Goal: Communication & Community: Participate in discussion

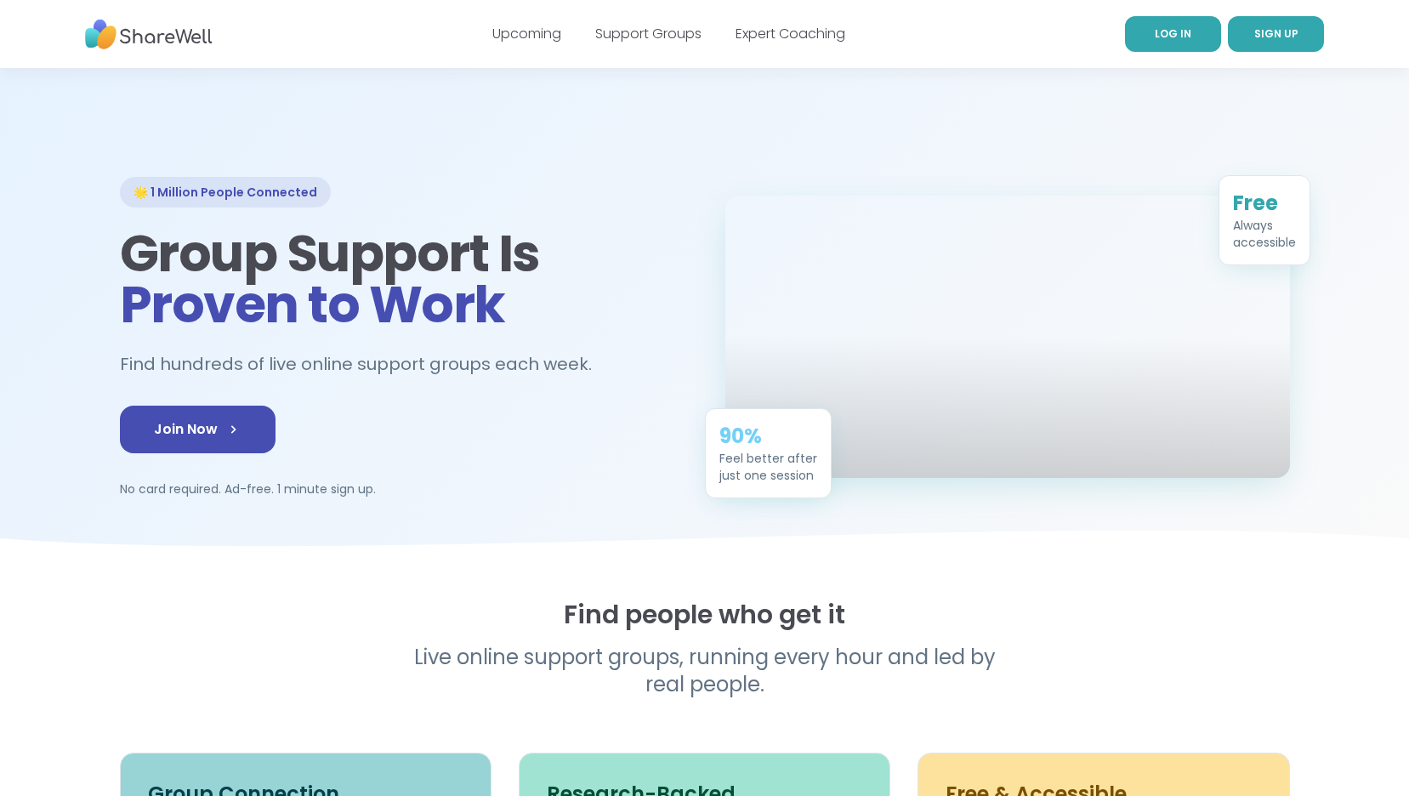
click at [1170, 37] on span "LOG IN" at bounding box center [1173, 33] width 37 height 14
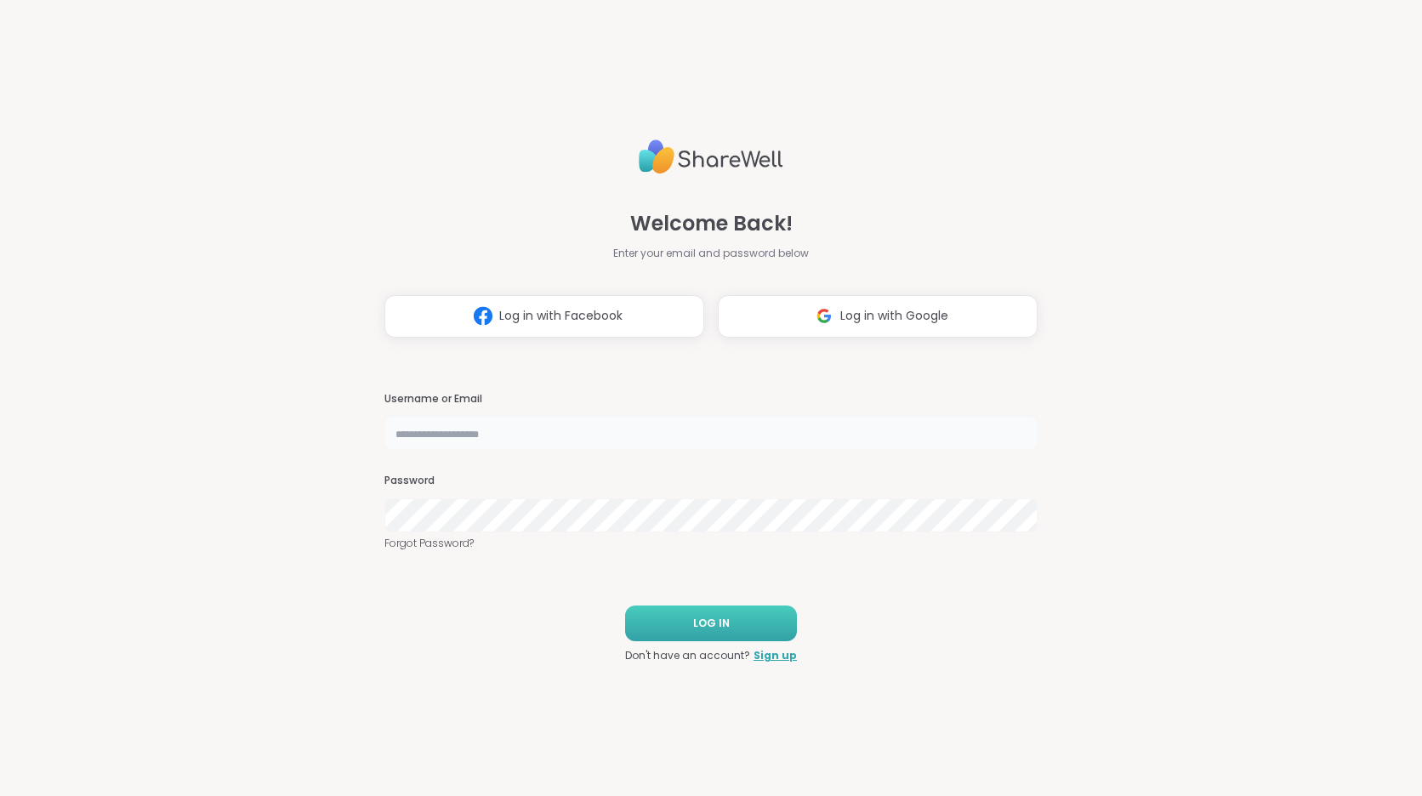
type input "**********"
click at [730, 622] on button "LOG IN" at bounding box center [711, 623] width 172 height 36
type input "**********"
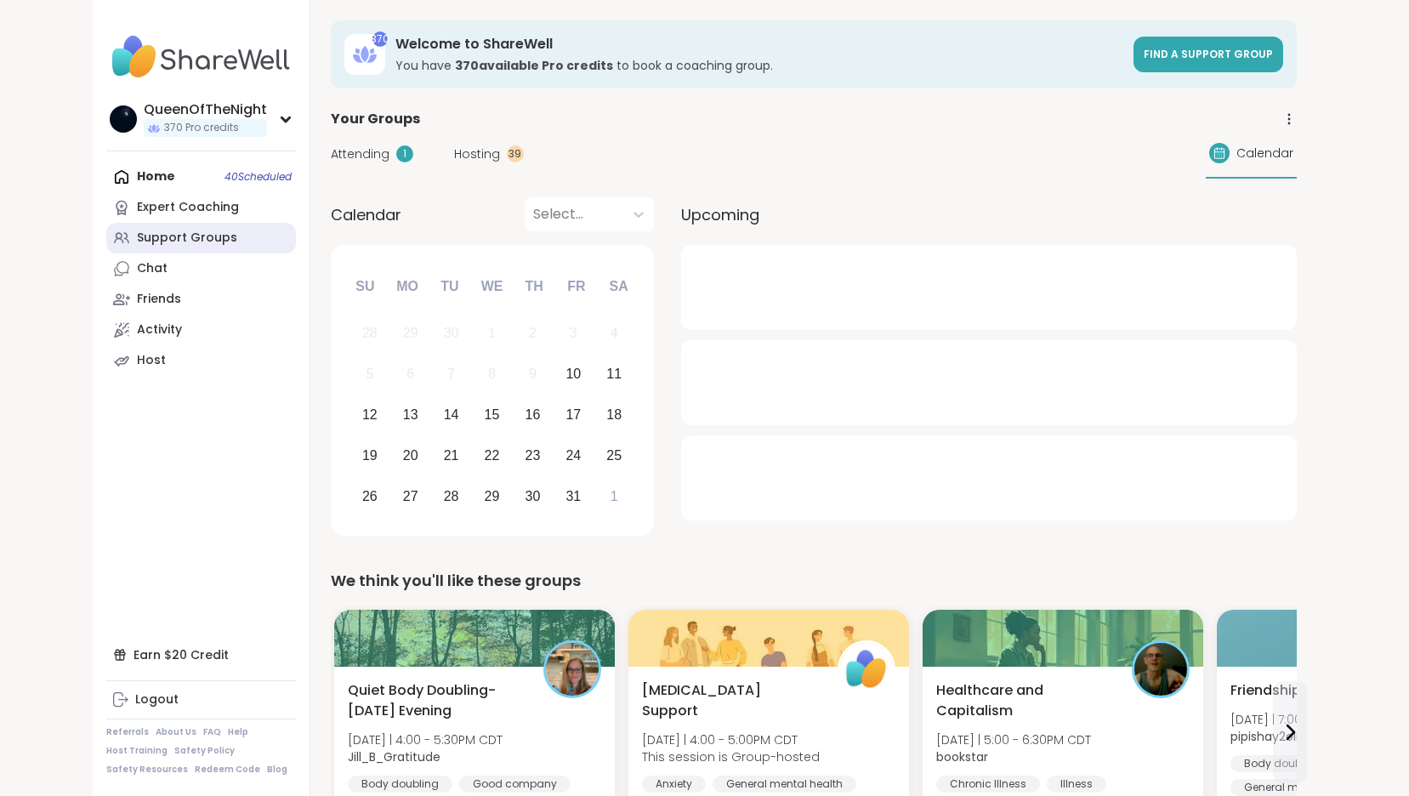
click at [233, 236] on link "Support Groups" at bounding box center [201, 238] width 190 height 31
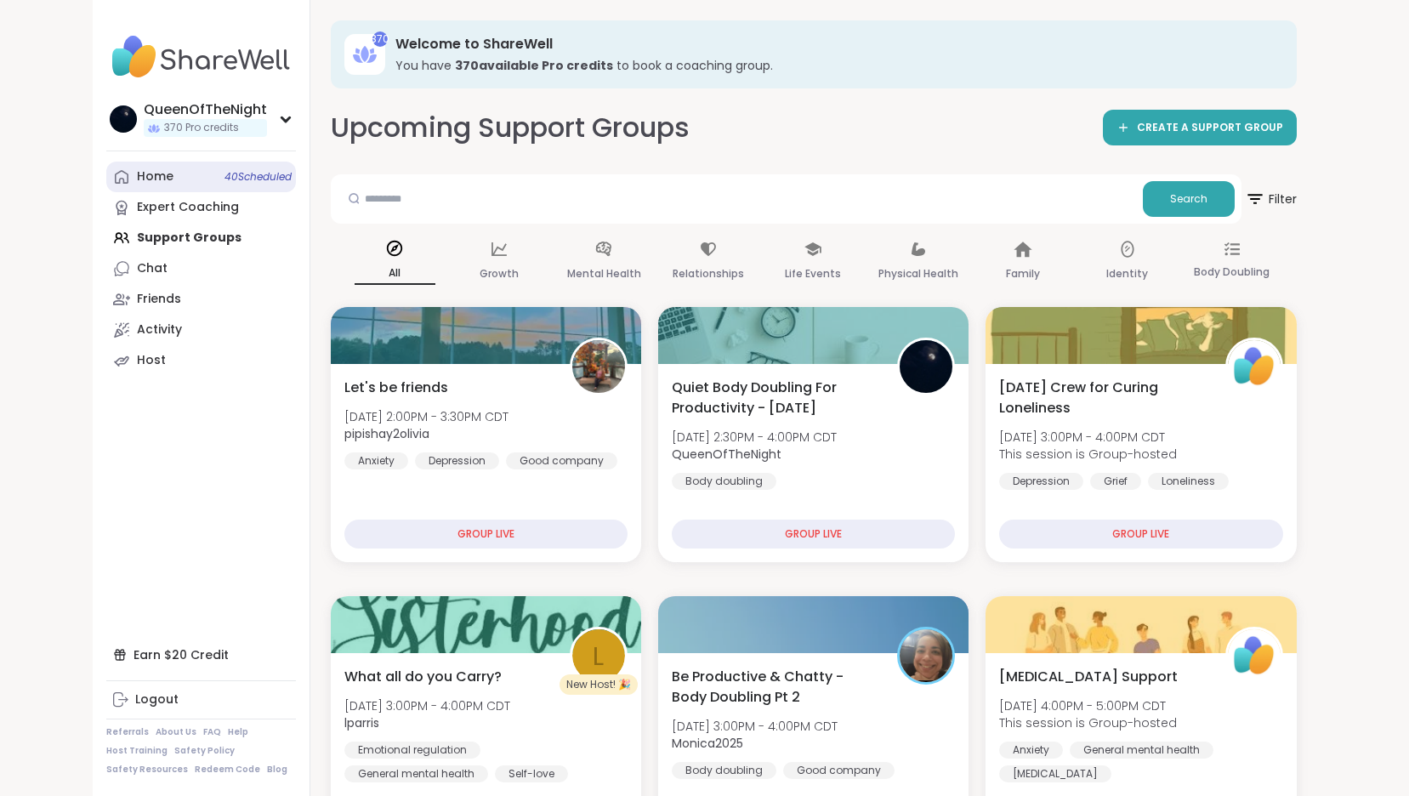
click at [169, 172] on div "Home 40 Scheduled" at bounding box center [155, 176] width 37 height 17
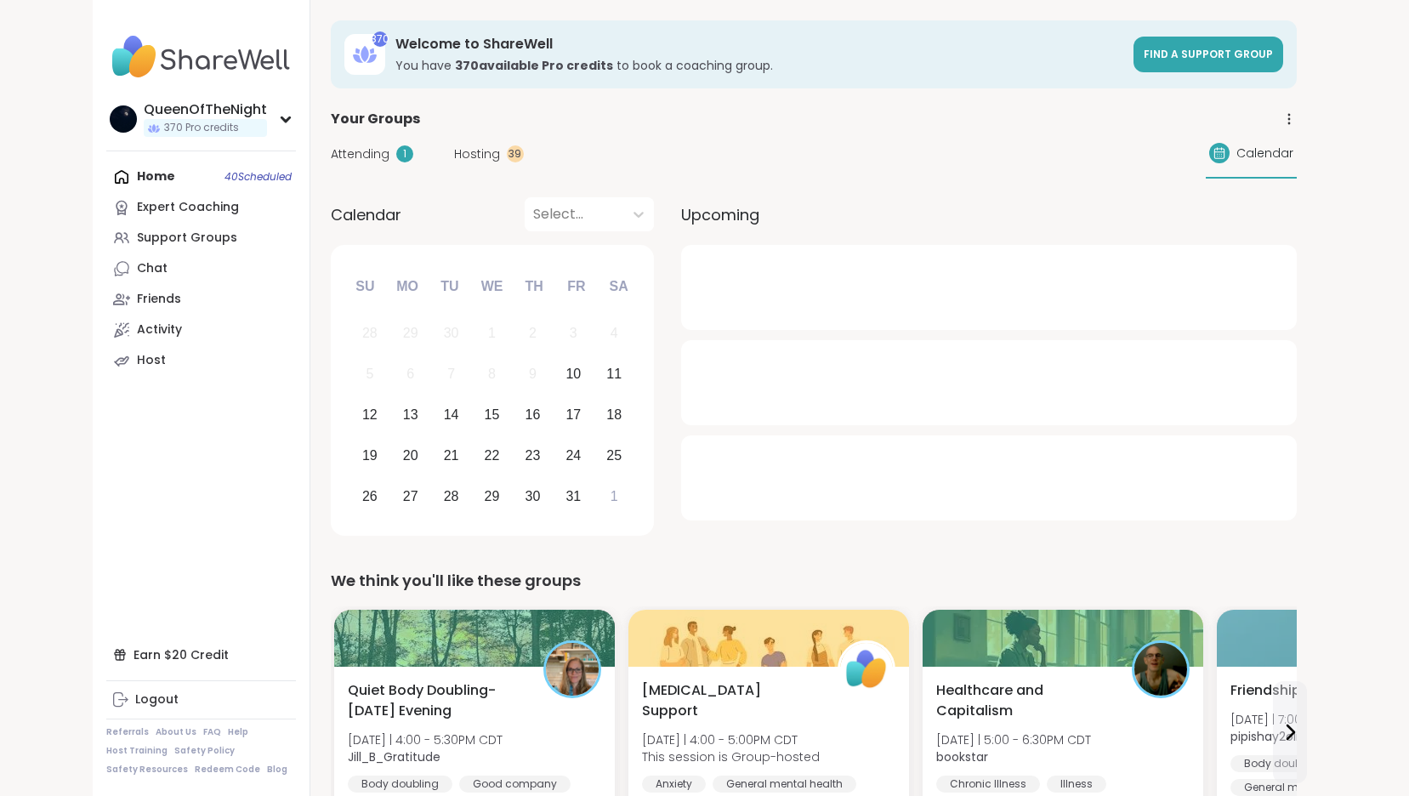
click at [486, 153] on span "Hosting" at bounding box center [477, 154] width 46 height 18
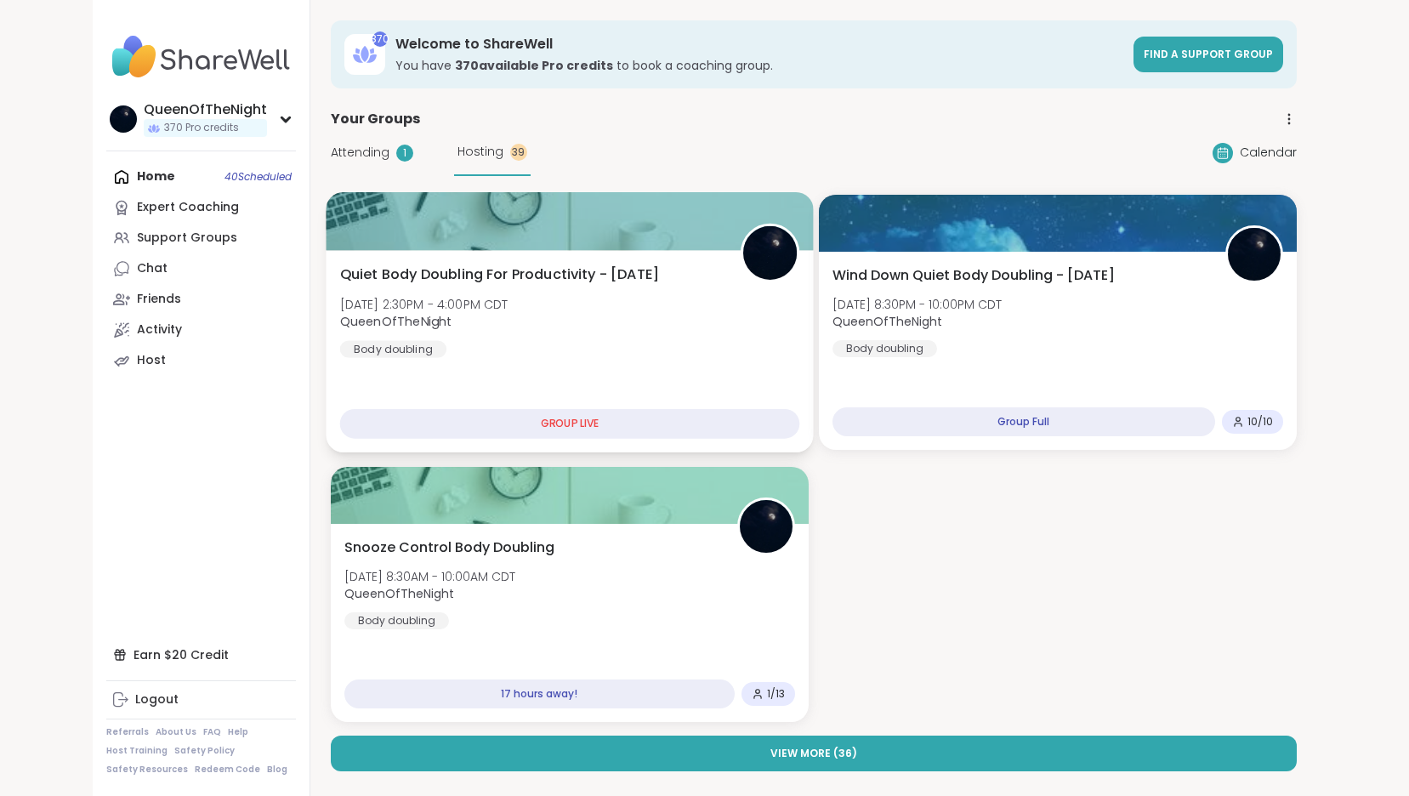
click at [586, 307] on div "Quiet Body Doubling For Productivity - Friday Fri, Oct 10 | 2:30PM - 4:00PM CDT…" at bounding box center [569, 311] width 460 height 94
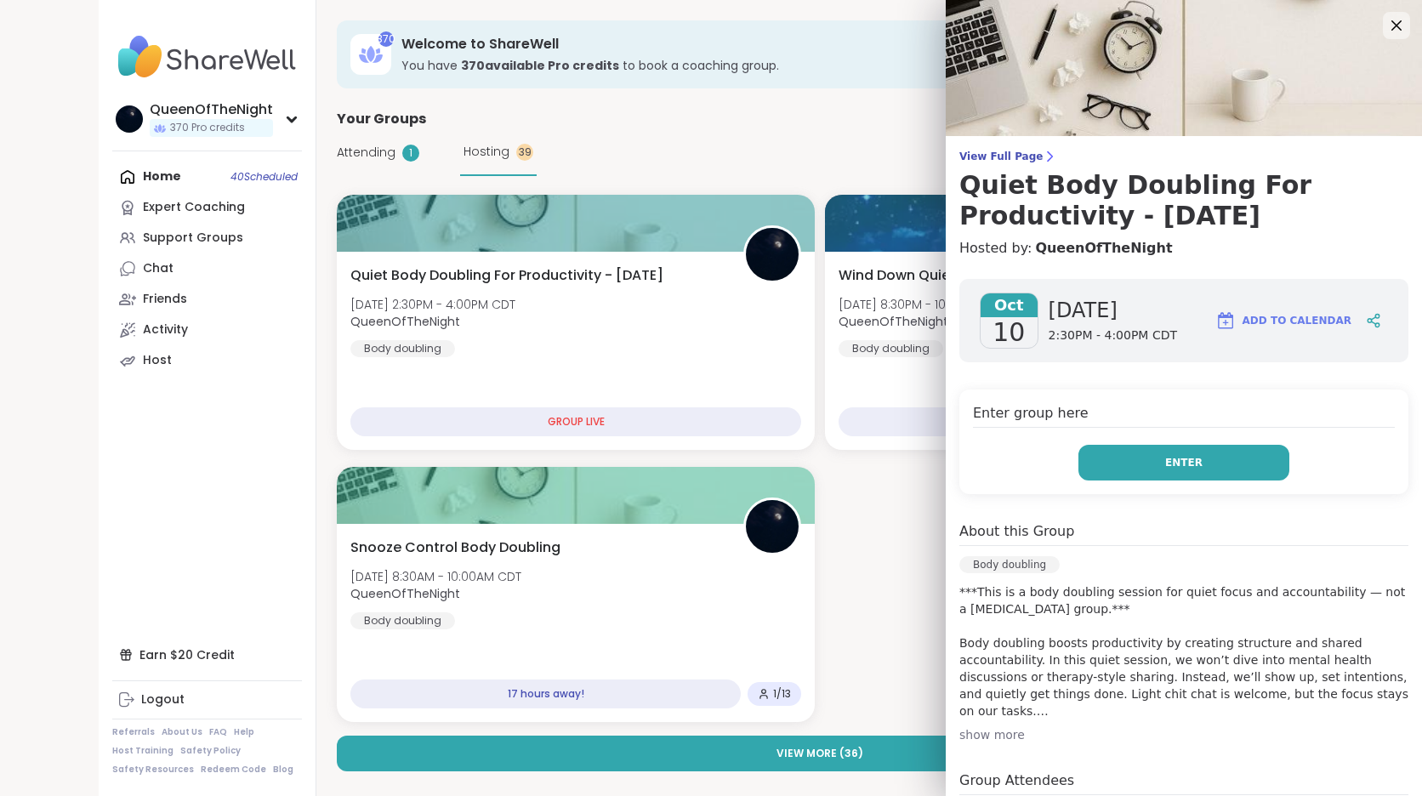
click at [1218, 448] on button "Enter" at bounding box center [1183, 463] width 211 height 36
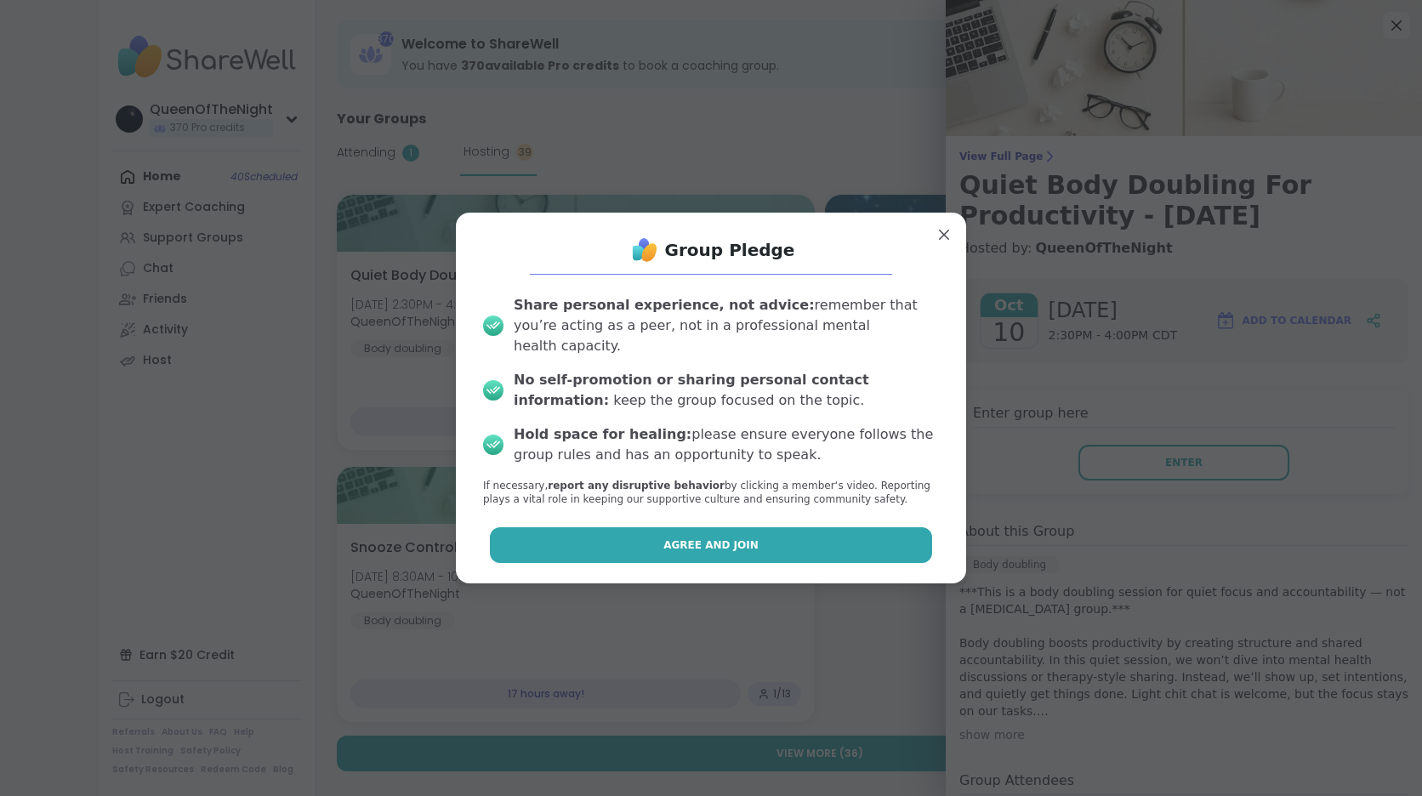
click at [671, 537] on span "Agree and Join" at bounding box center [710, 544] width 95 height 15
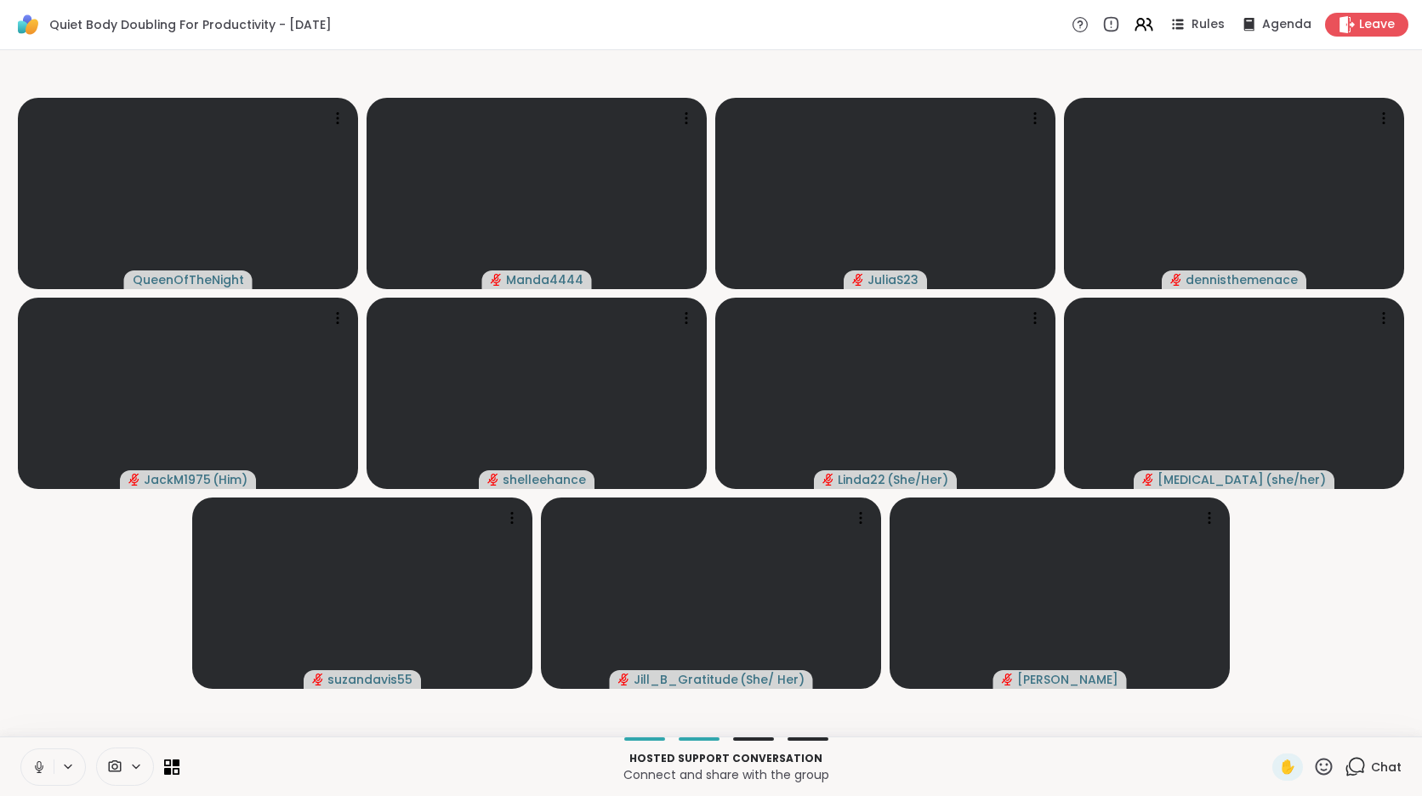
click at [34, 774] on icon at bounding box center [38, 766] width 15 height 15
click at [88, 571] on video-player-container "QueenOfTheNight Manda4444 JuliaS23 dennisthemenace JackM1975 ( Him ) shelleehan…" at bounding box center [710, 393] width 1401 height 673
click at [1345, 765] on icon at bounding box center [1354, 766] width 21 height 21
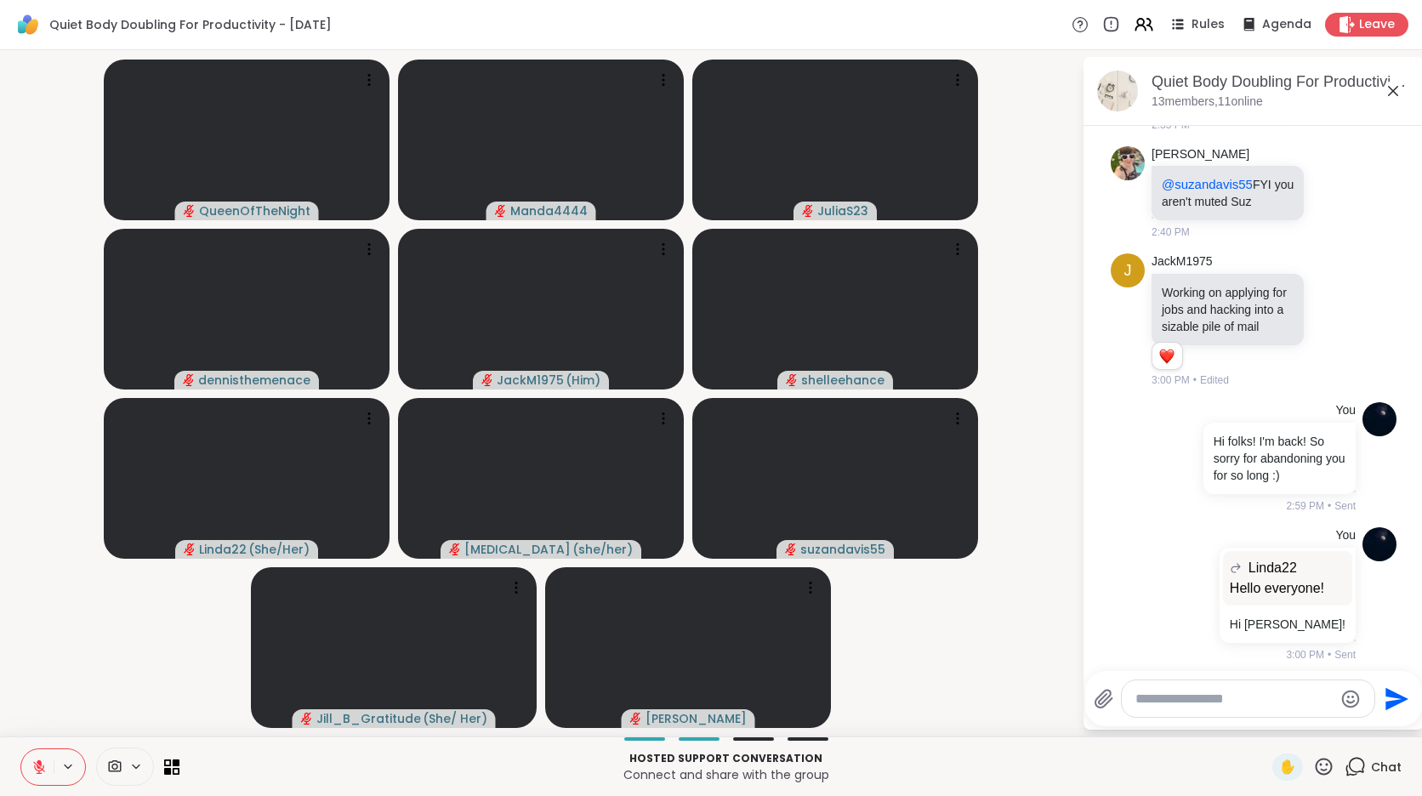
scroll to position [2684, 0]
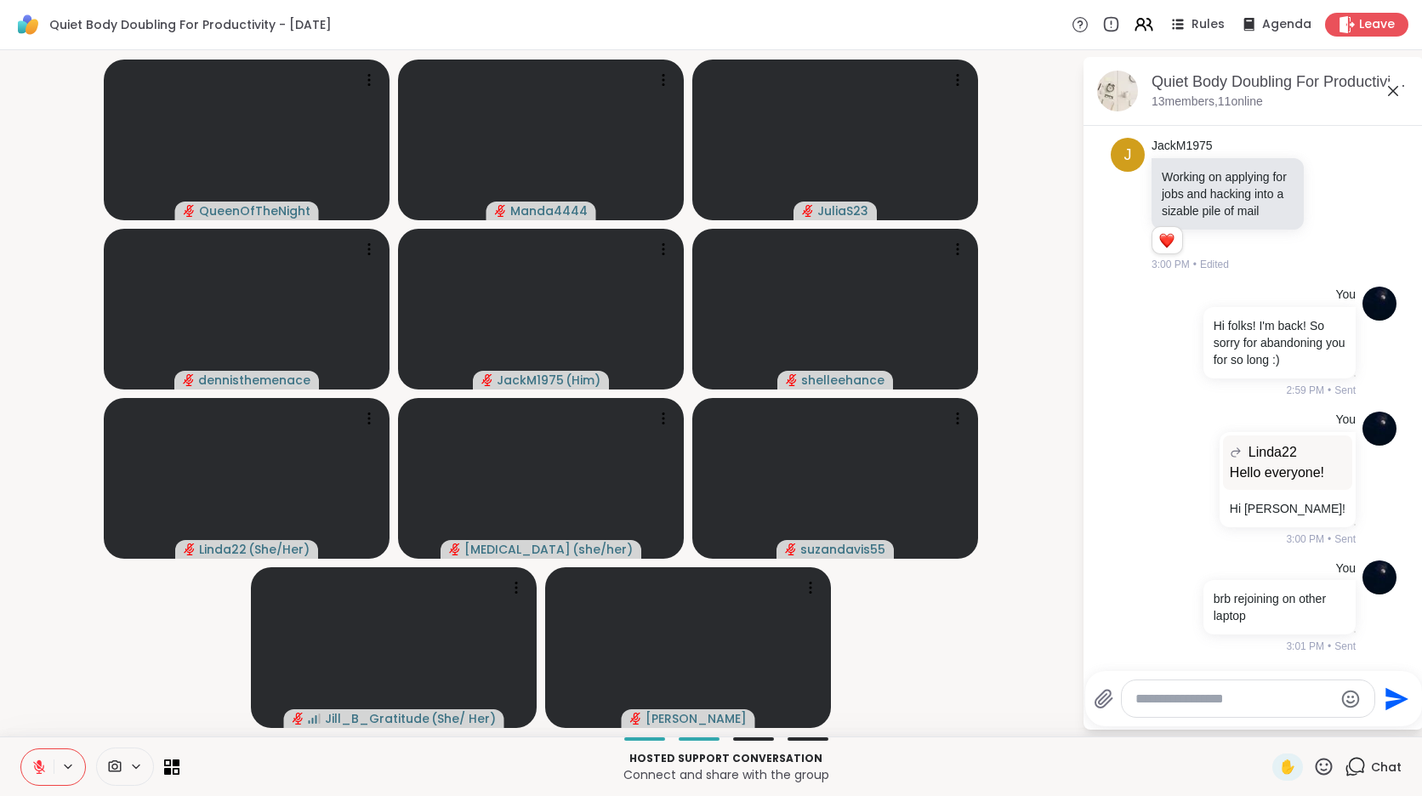
click at [1237, 696] on textarea "Type your message" at bounding box center [1234, 698] width 198 height 17
type textarea "**********"
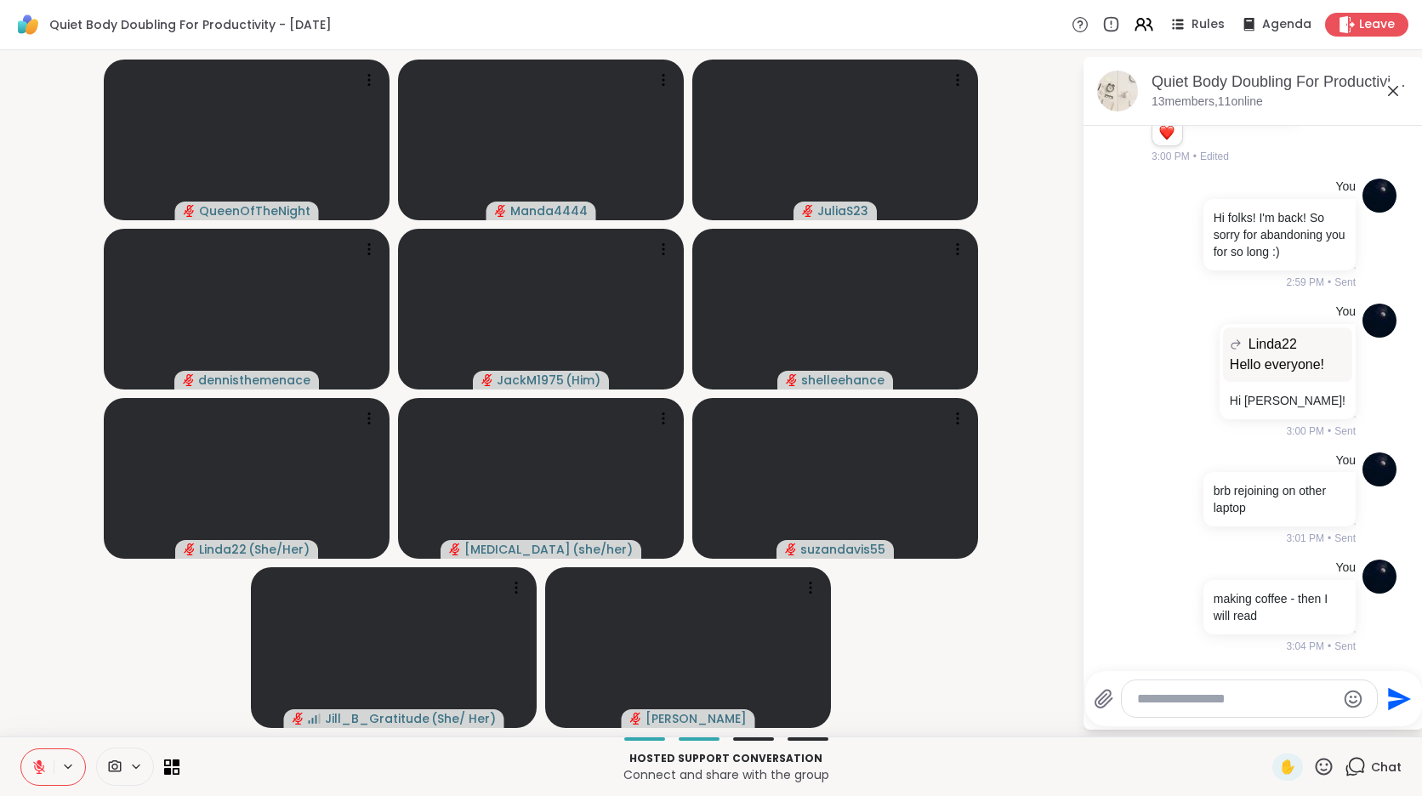
scroll to position [2792, 0]
